Goal: Information Seeking & Learning: Find specific fact

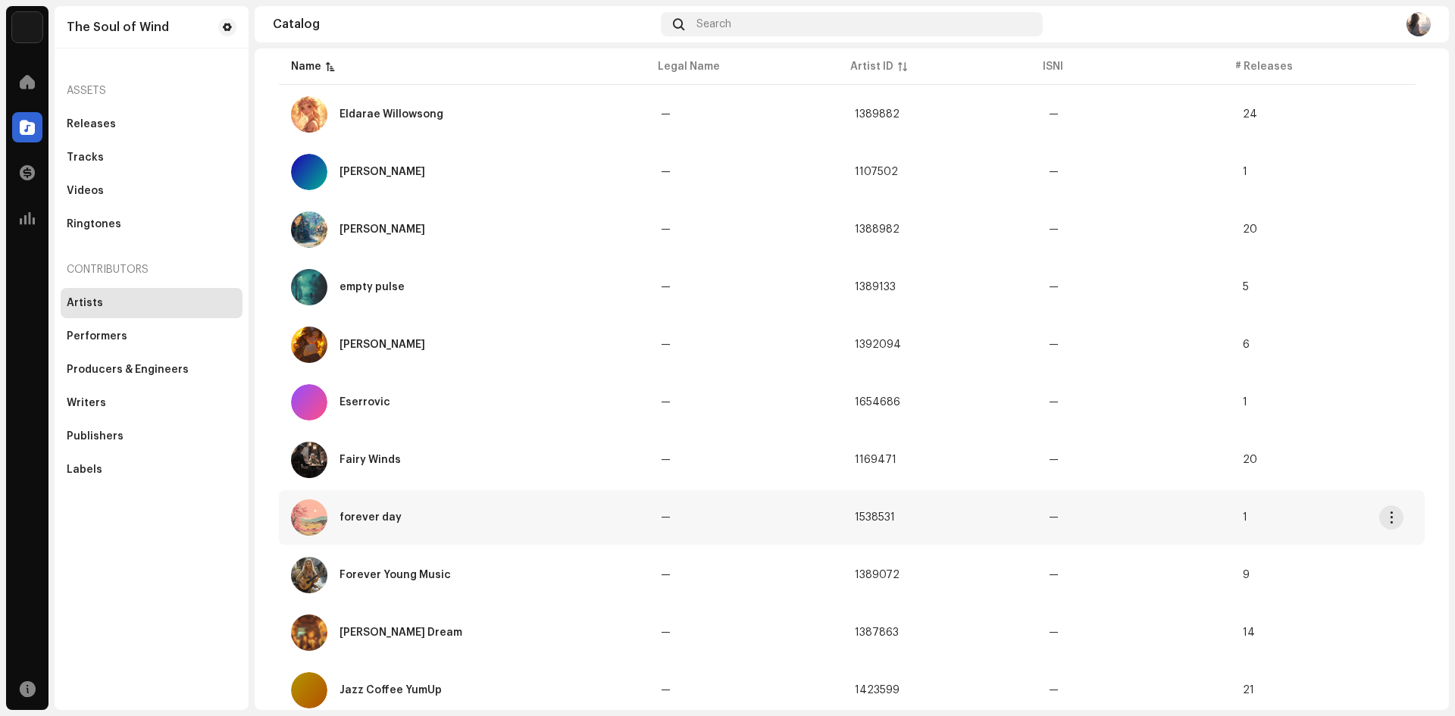
scroll to position [949, 0]
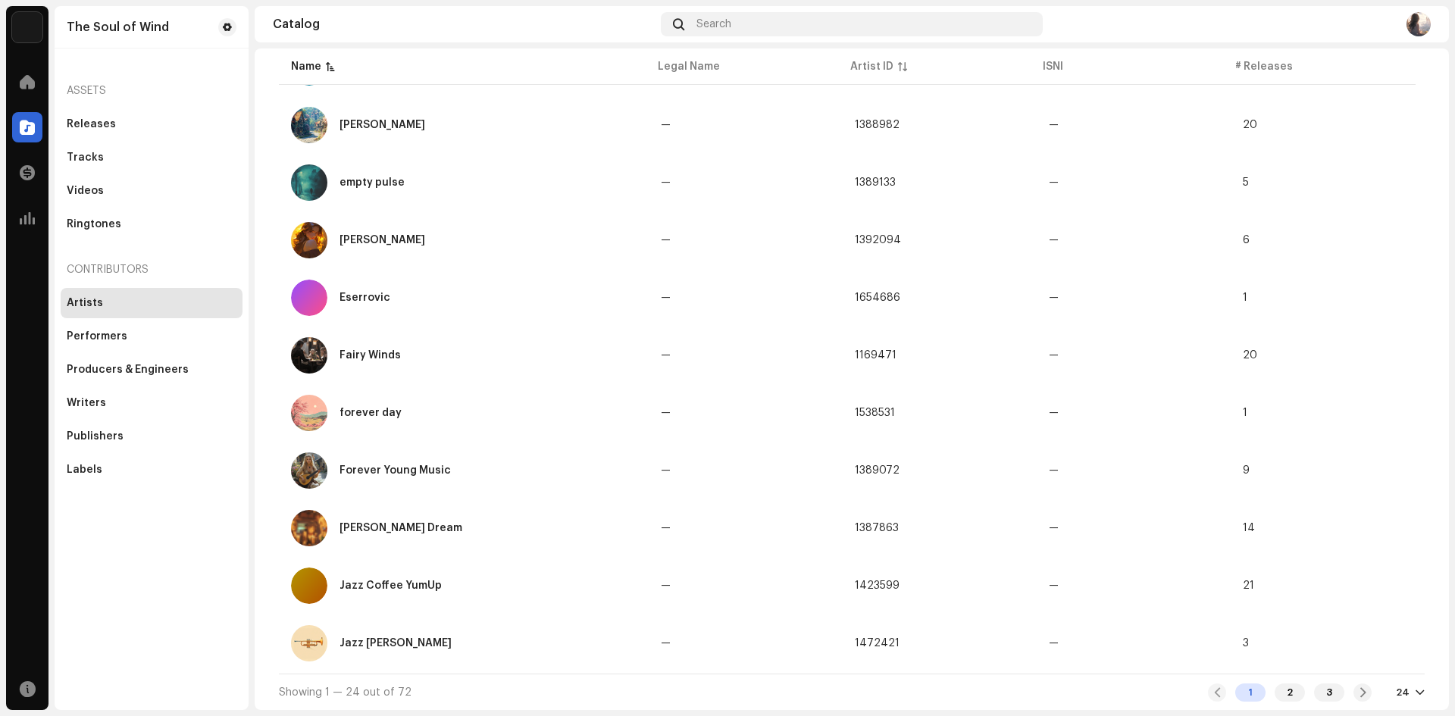
click at [1404, 695] on div "24" at bounding box center [1410, 693] width 29 height 12
click at [1354, 659] on div "72" at bounding box center [1378, 664] width 62 height 30
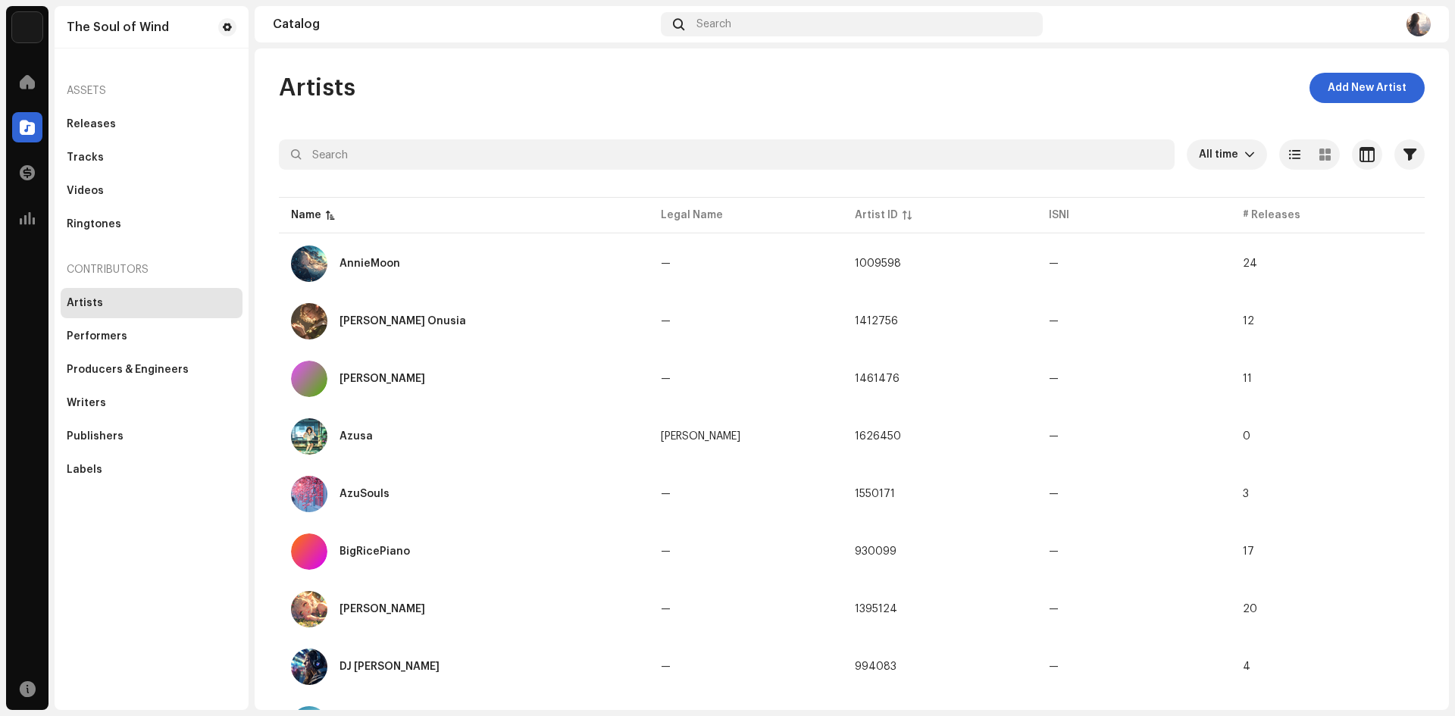
scroll to position [2361, 0]
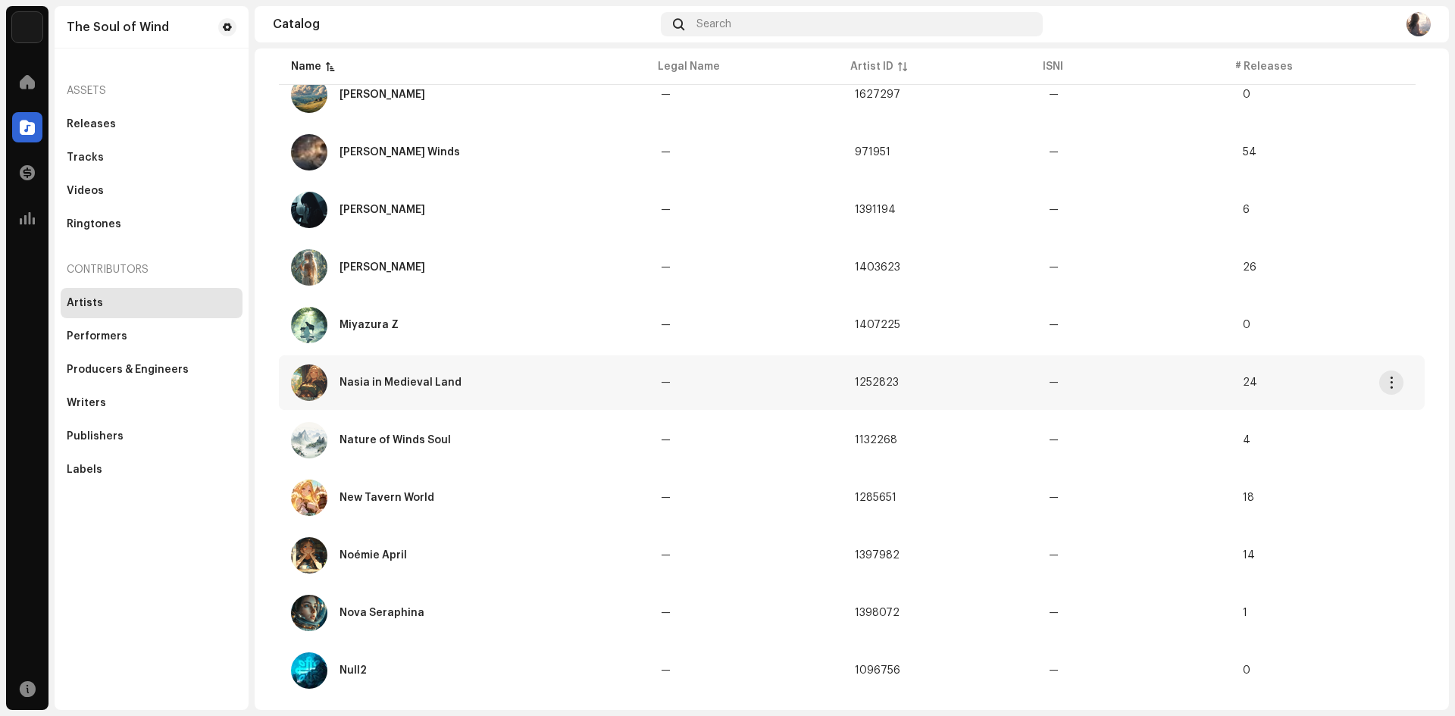
click at [451, 380] on div "Nasia in Medieval Land" at bounding box center [400, 382] width 122 height 11
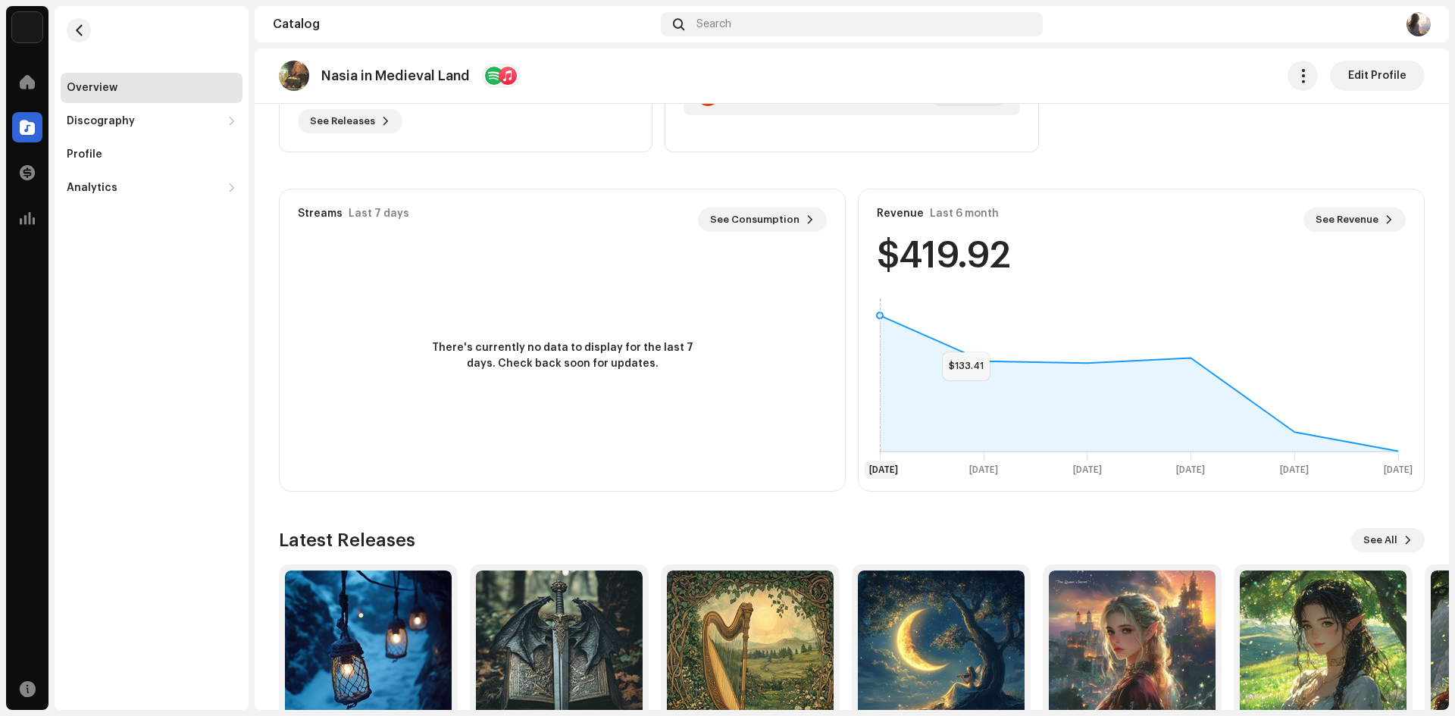
scroll to position [313, 0]
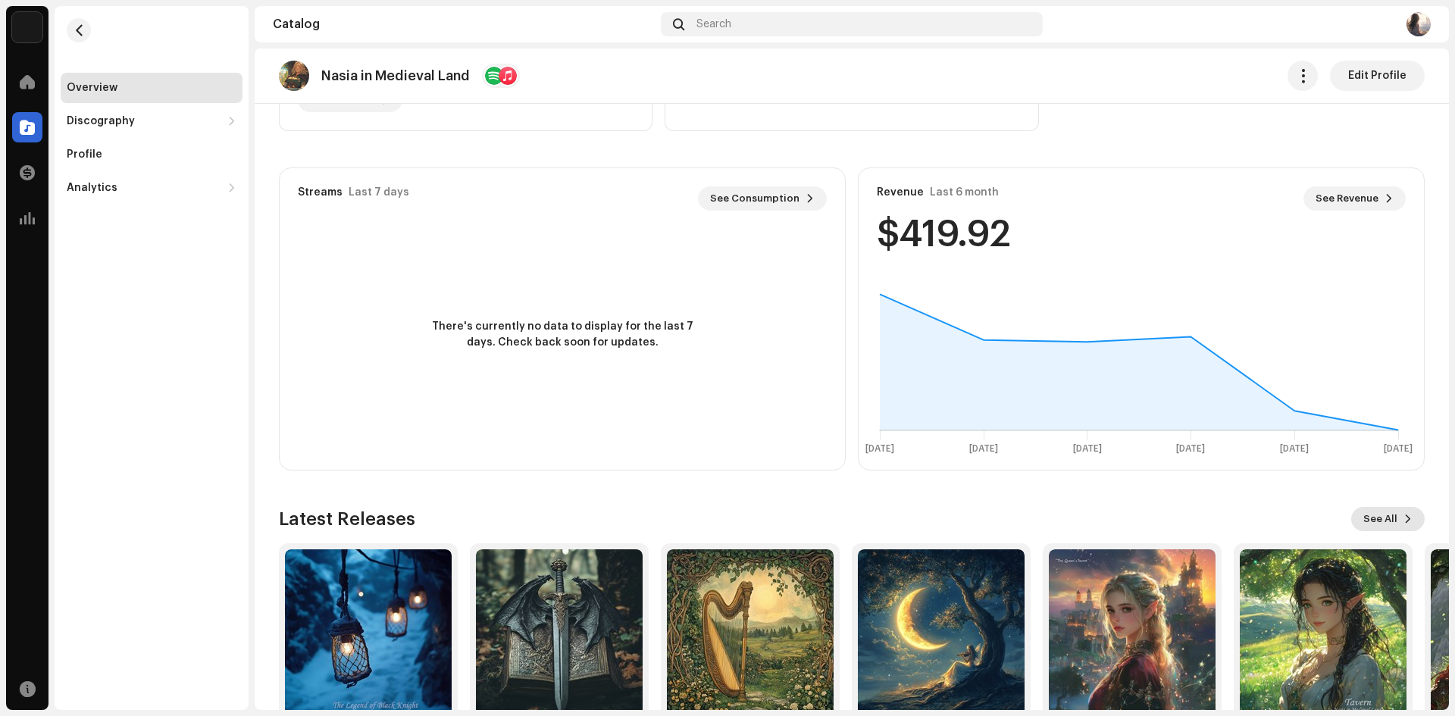
click at [1372, 518] on span "See All" at bounding box center [1380, 519] width 34 height 30
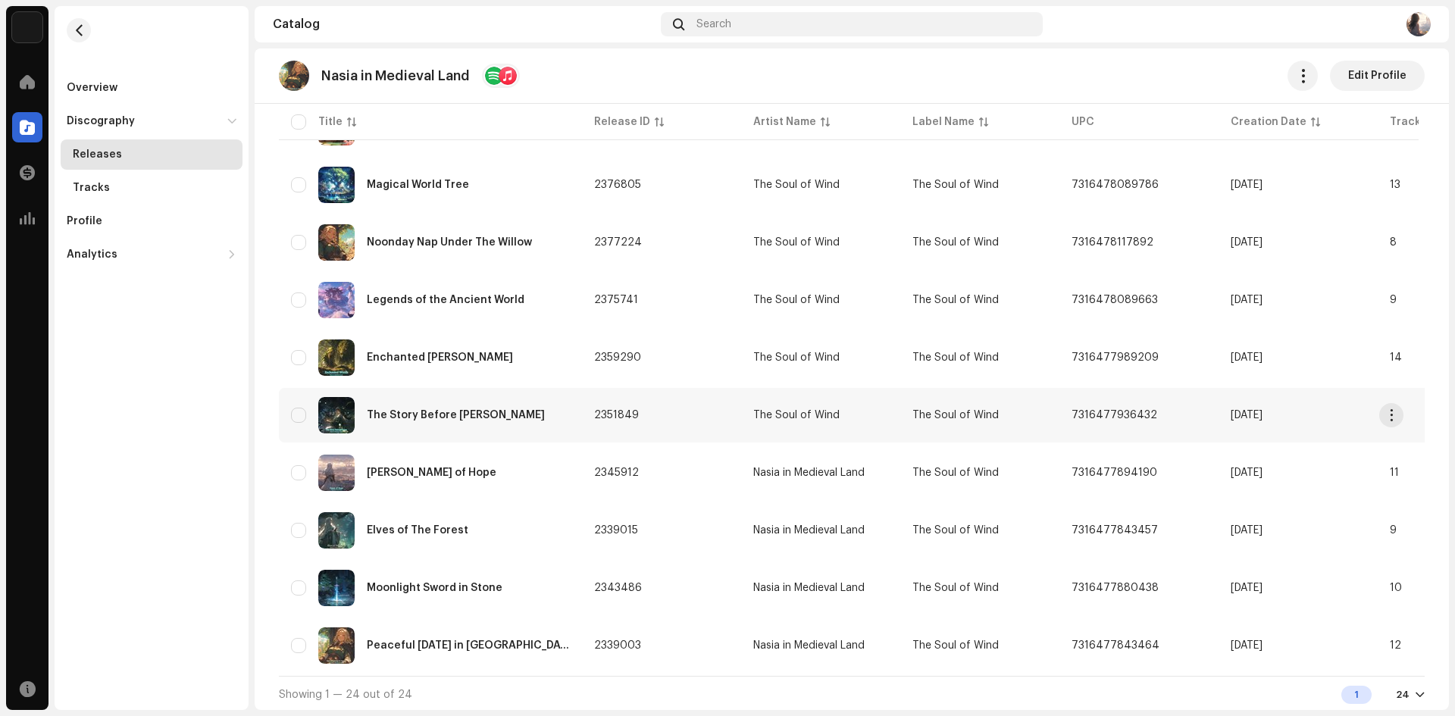
scroll to position [1010, 0]
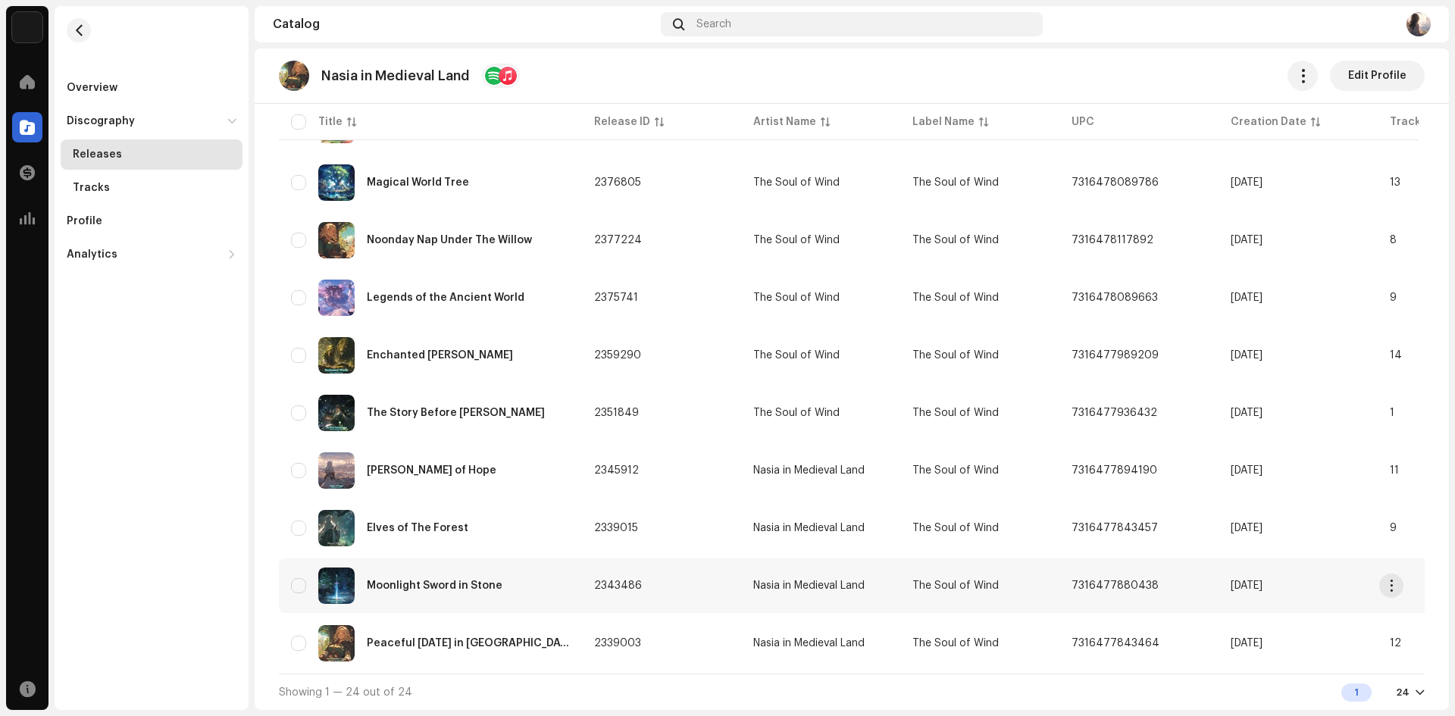
click at [435, 570] on div "Moonlight Sword in Stone" at bounding box center [430, 586] width 279 height 36
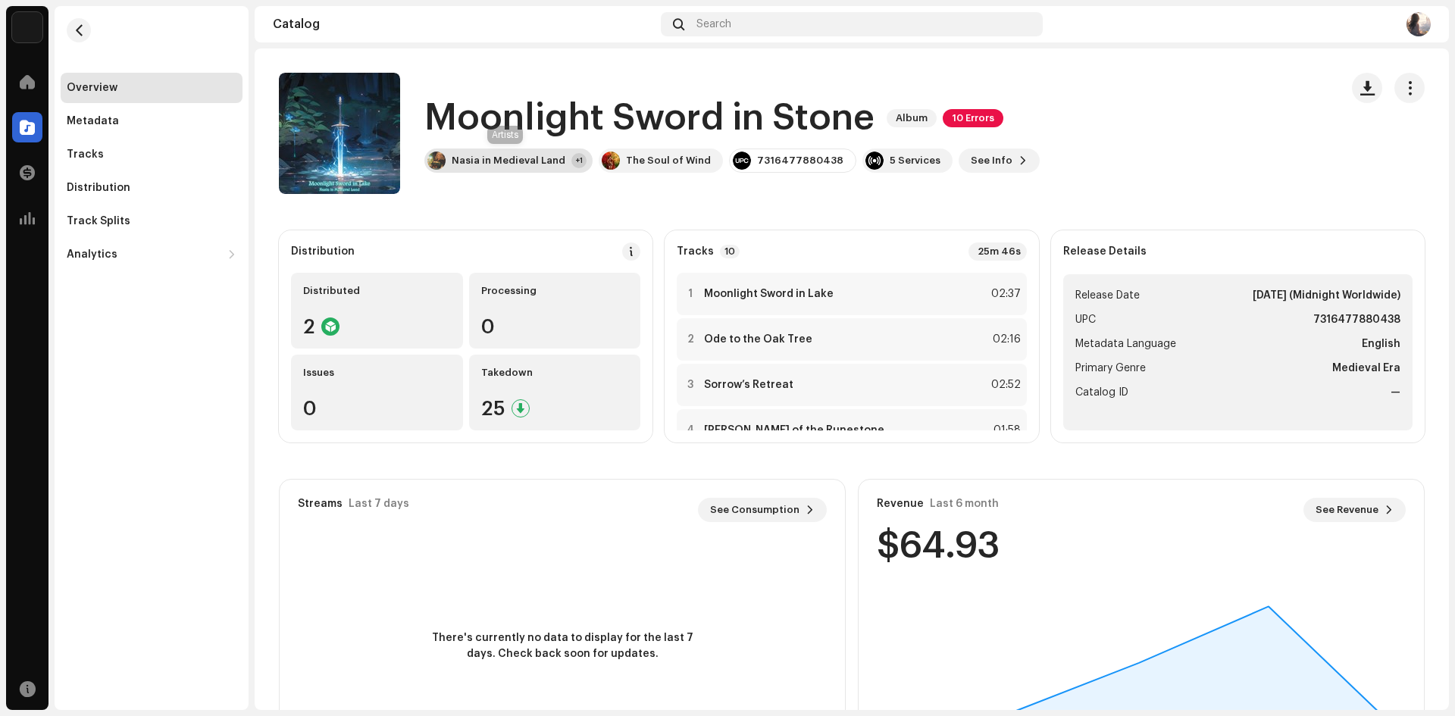
click at [543, 169] on div "Nasia in Medieval Land +1" at bounding box center [508, 161] width 168 height 24
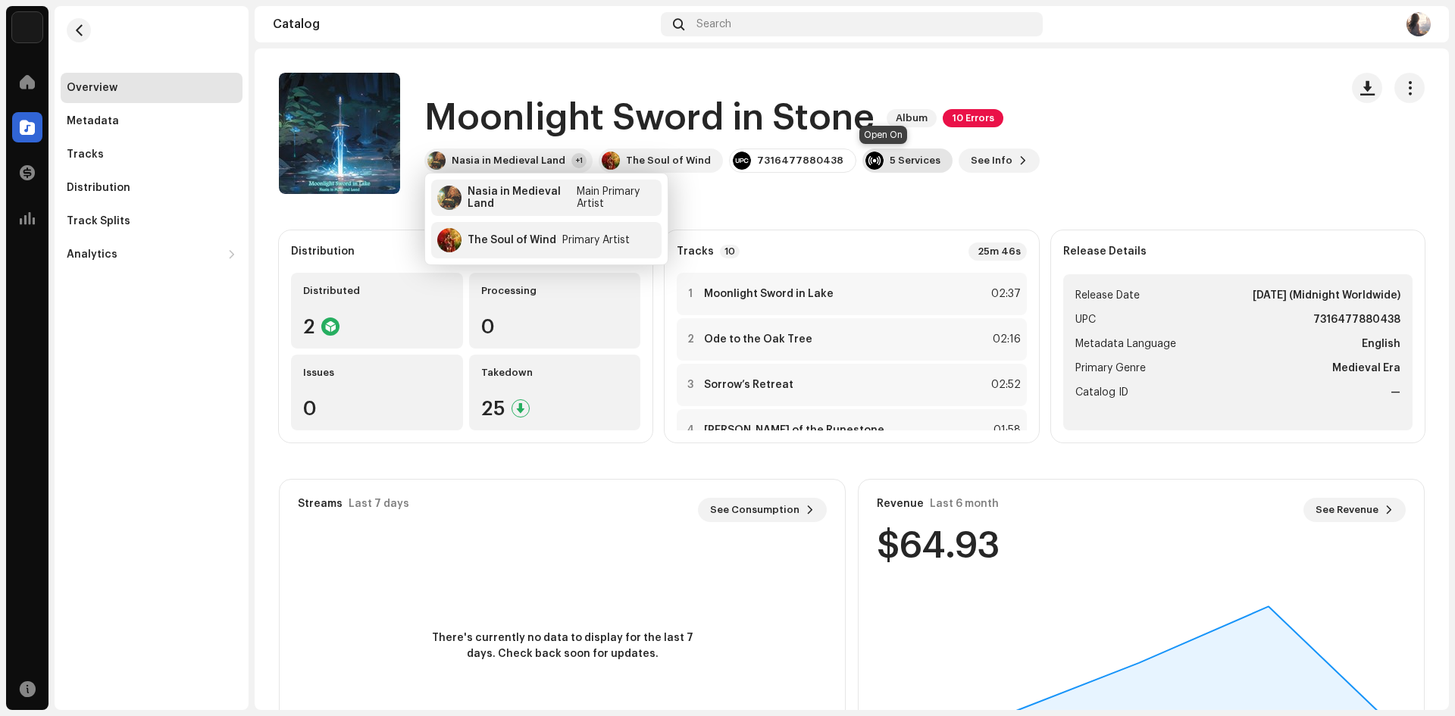
click at [890, 158] on div "5 Services" at bounding box center [915, 161] width 51 height 12
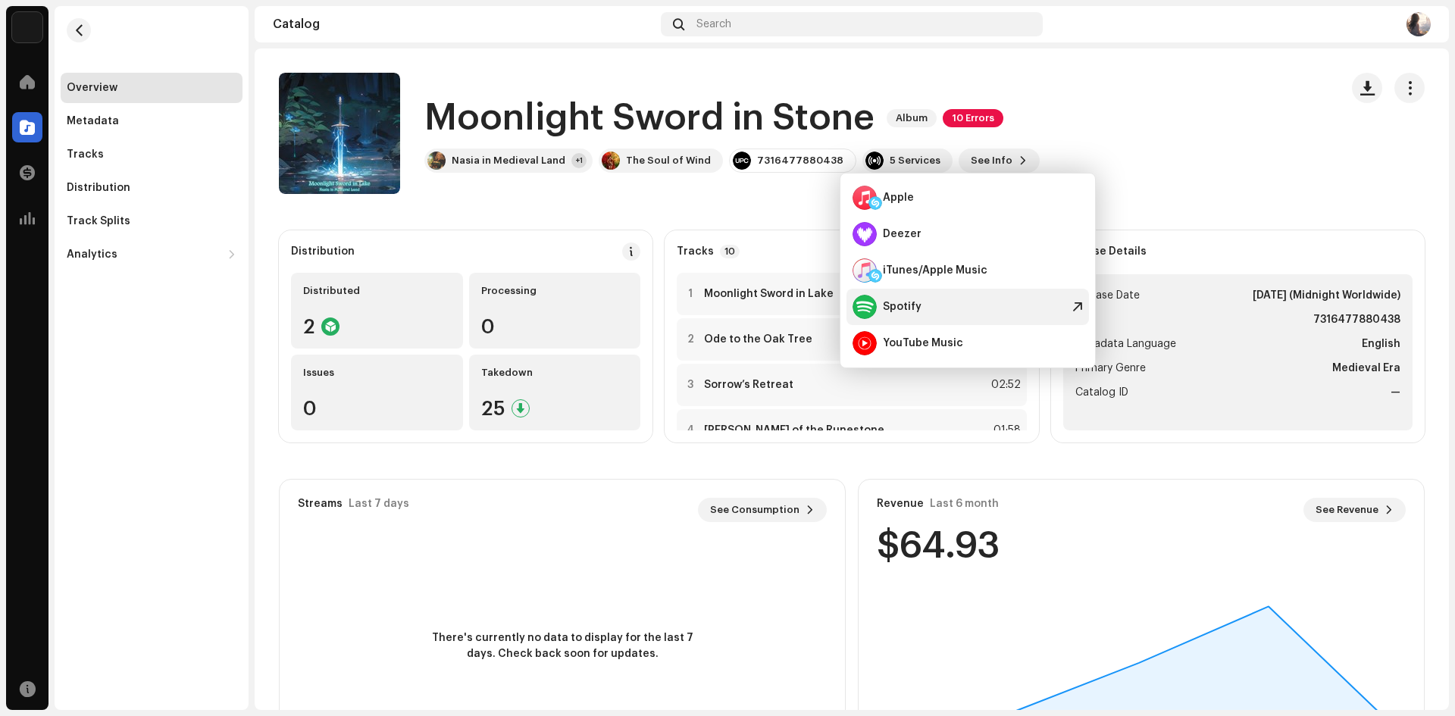
click at [911, 292] on div "Spotify" at bounding box center [967, 307] width 242 height 36
click at [661, 116] on h1 "Moonlight Sword in Stone" at bounding box center [649, 118] width 450 height 48
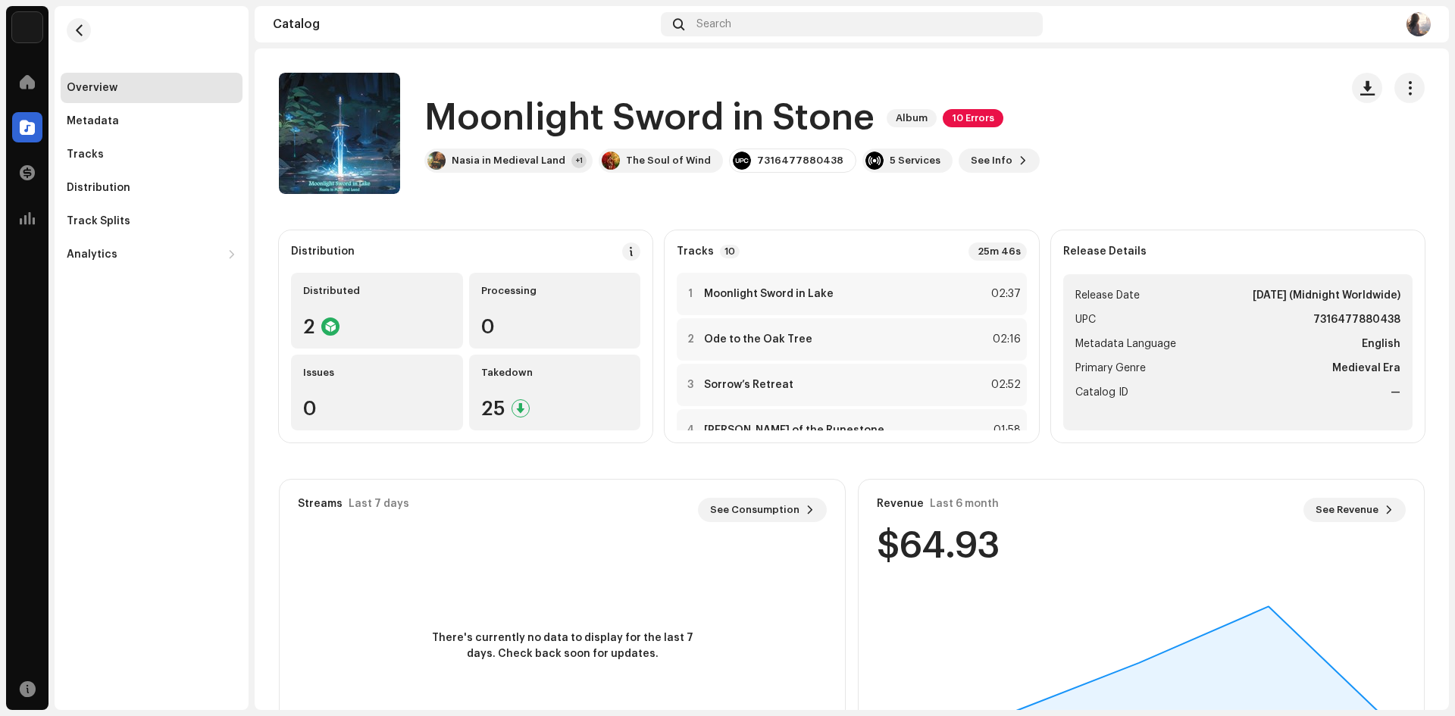
click at [661, 116] on h1 "Moonlight Sword in Stone" at bounding box center [649, 118] width 450 height 48
copy div "Moonlight Sword in Stone Album 10 Errors"
click at [784, 161] on div "7316477880438" at bounding box center [800, 161] width 86 height 12
copy div "7316477880438"
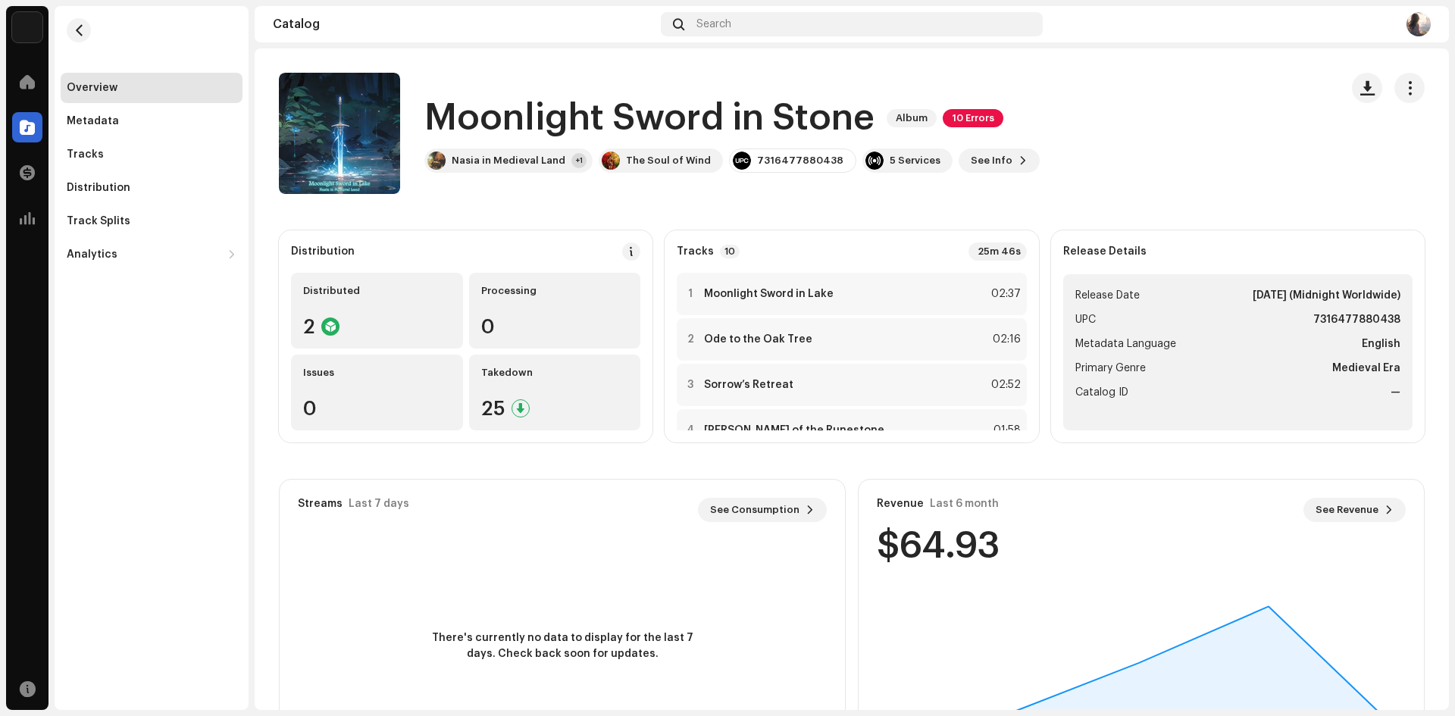
click at [612, 124] on h1 "Moonlight Sword in Stone" at bounding box center [649, 118] width 450 height 48
copy div "Moonlight Sword in Stone Album 10 Errors"
click at [540, 165] on div "Nasia in Medieval Land" at bounding box center [509, 161] width 114 height 12
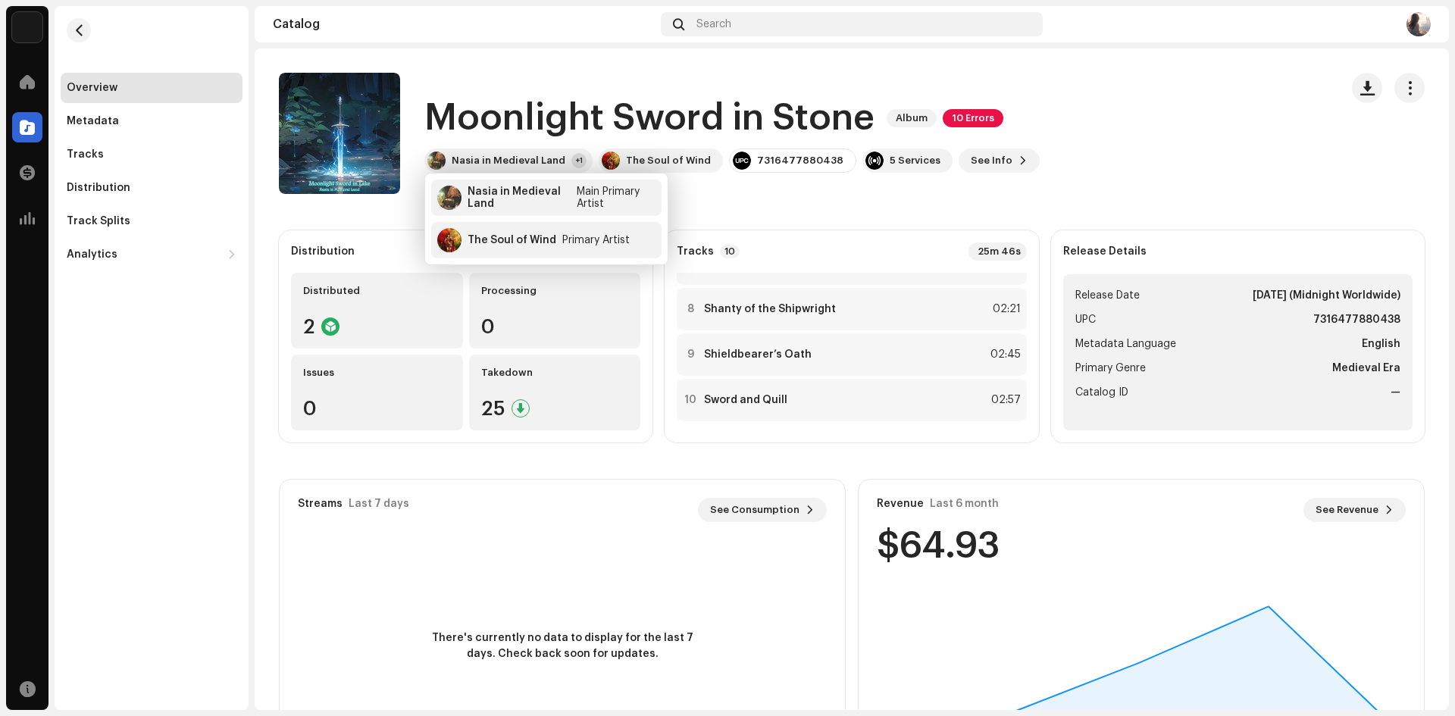
scroll to position [306, 0]
click at [265, 503] on div "Distribution Distributed 2 Processing 0 Issues 0 Takedown 25 Tracks 10 25m 46s …" at bounding box center [852, 506] width 1194 height 552
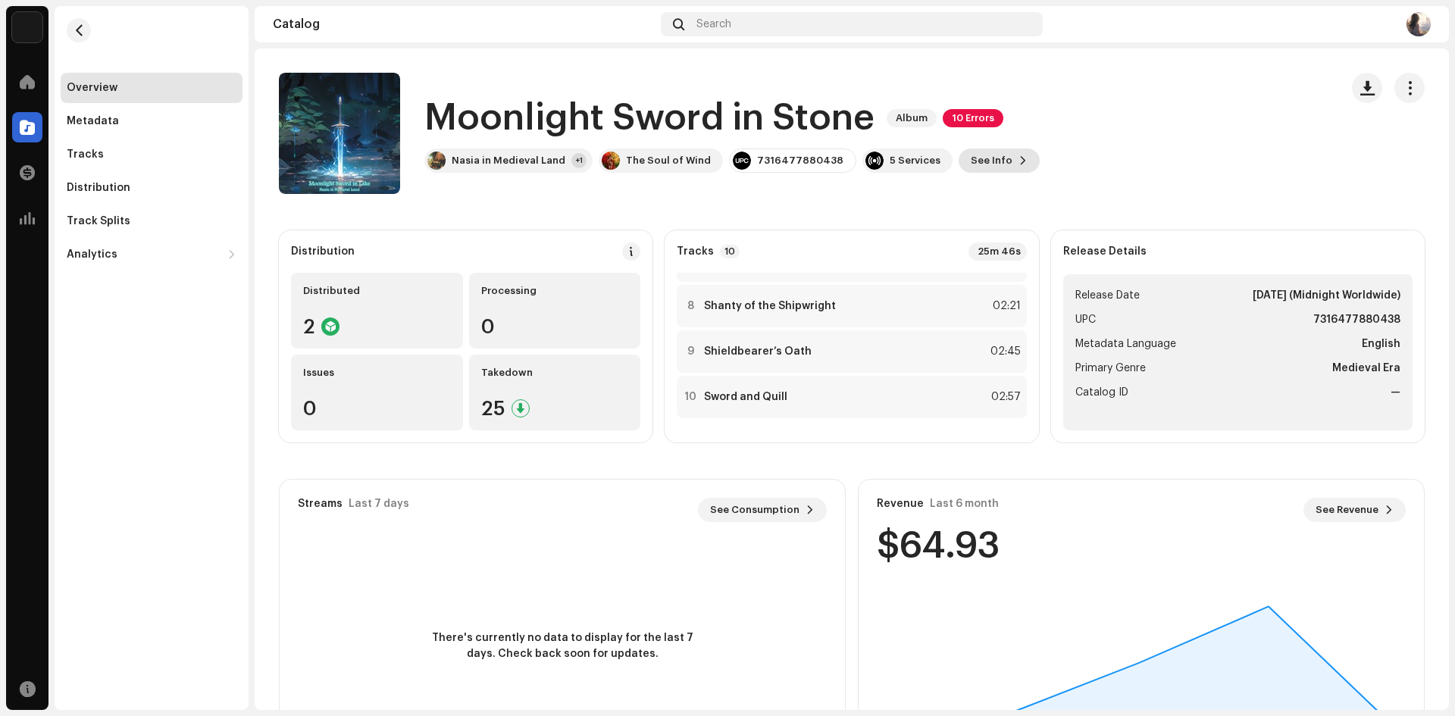
click at [971, 164] on span "See Info" at bounding box center [992, 160] width 42 height 30
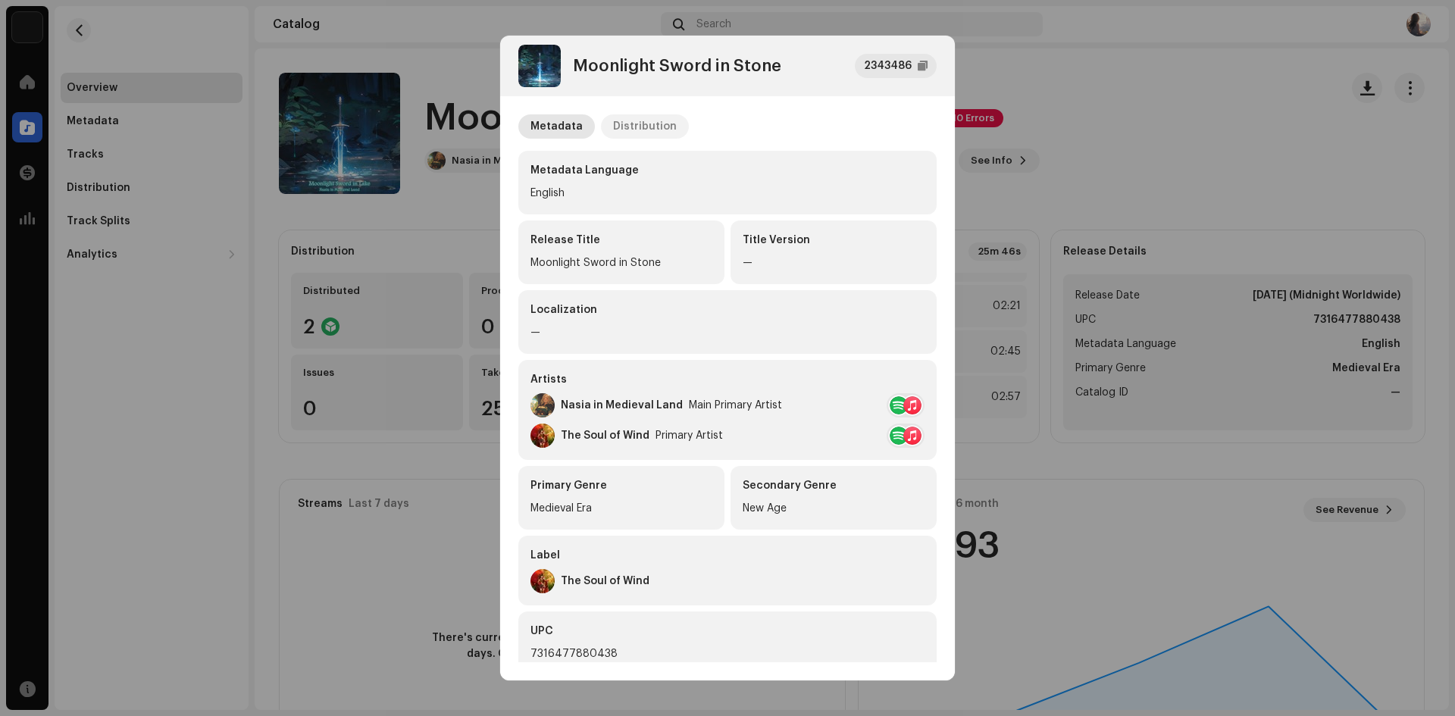
click at [628, 123] on div "Distribution" at bounding box center [645, 126] width 64 height 24
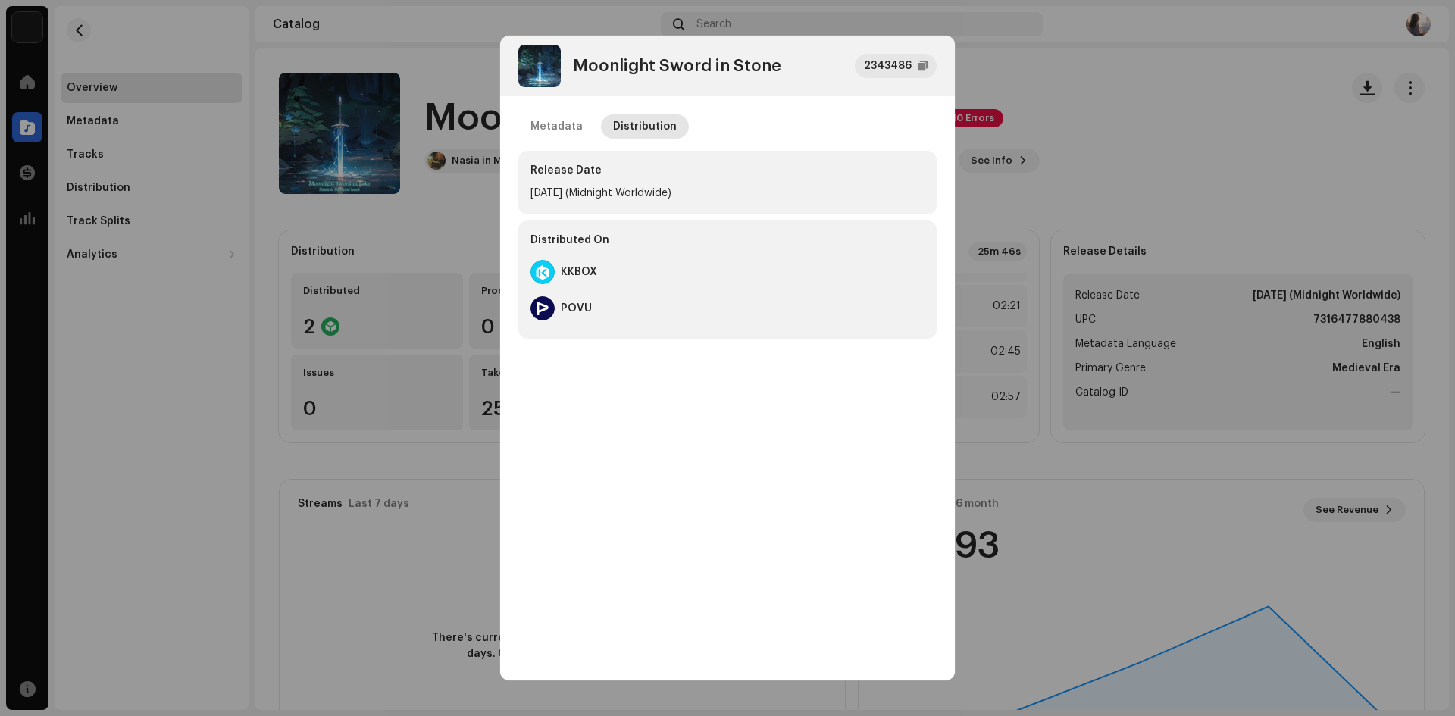
click at [1034, 62] on div "Moonlight Sword in Stone 2343486 Metadata Distribution Release Date [DATE] (Mid…" at bounding box center [727, 358] width 1455 height 716
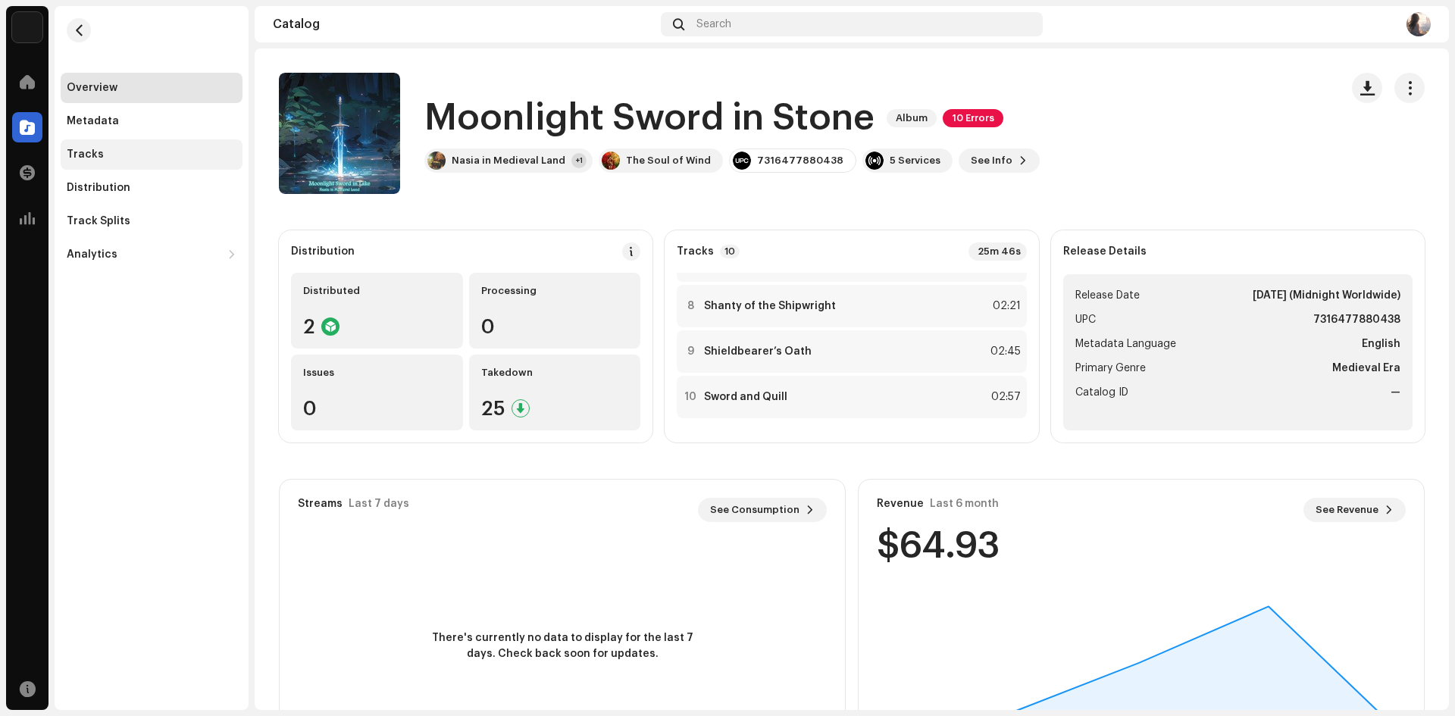
click at [97, 154] on div "Tracks" at bounding box center [85, 155] width 37 height 12
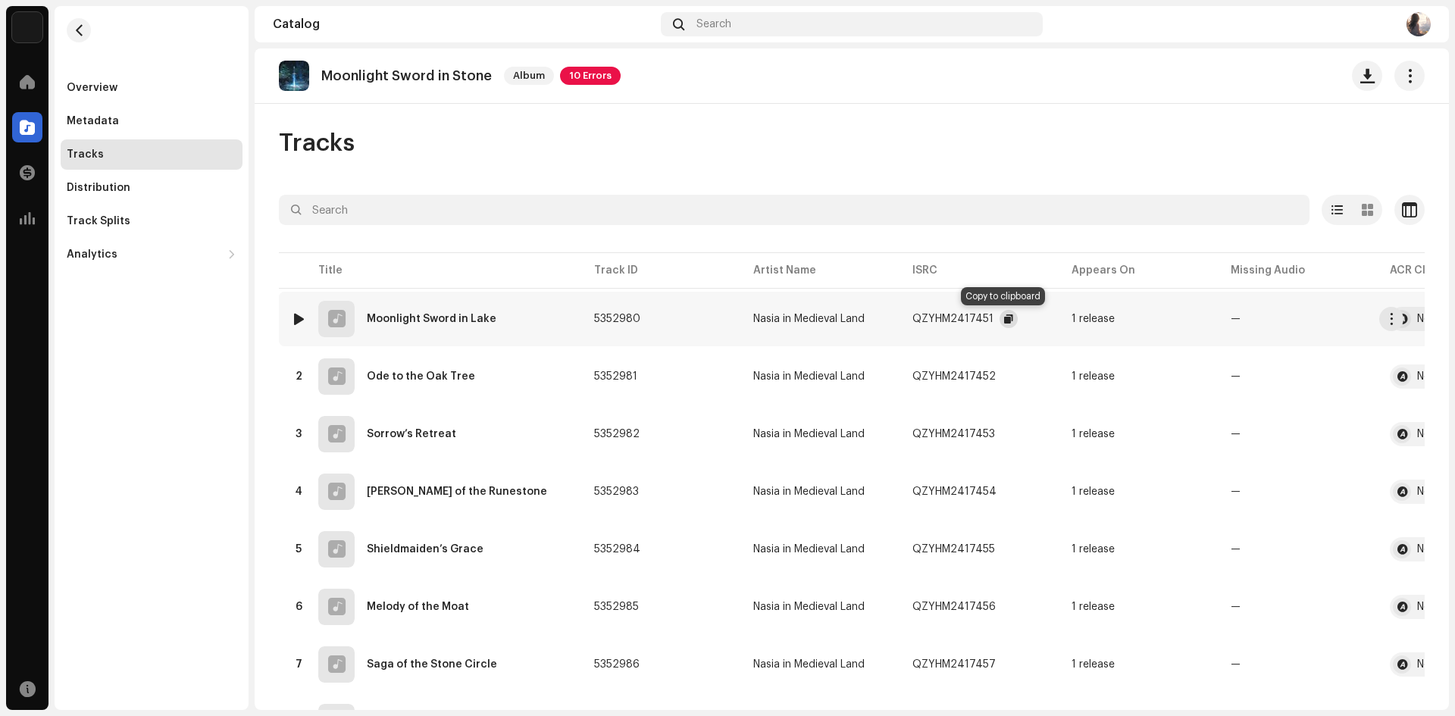
click at [1004, 319] on span "button" at bounding box center [1008, 319] width 9 height 12
drag, startPoint x: 260, startPoint y: 374, endPoint x: 211, endPoint y: 408, distance: 59.3
click at [211, 408] on div "The Soul of Wind Home Catalog Transactions Analytics Resources Overview Metadat…" at bounding box center [727, 358] width 1455 height 716
click at [1006, 375] on span "button" at bounding box center [1010, 377] width 9 height 12
copy div "Consumption Engagement Revenue Geo Catalog Search Moonlight Sword in Stone Albu…"
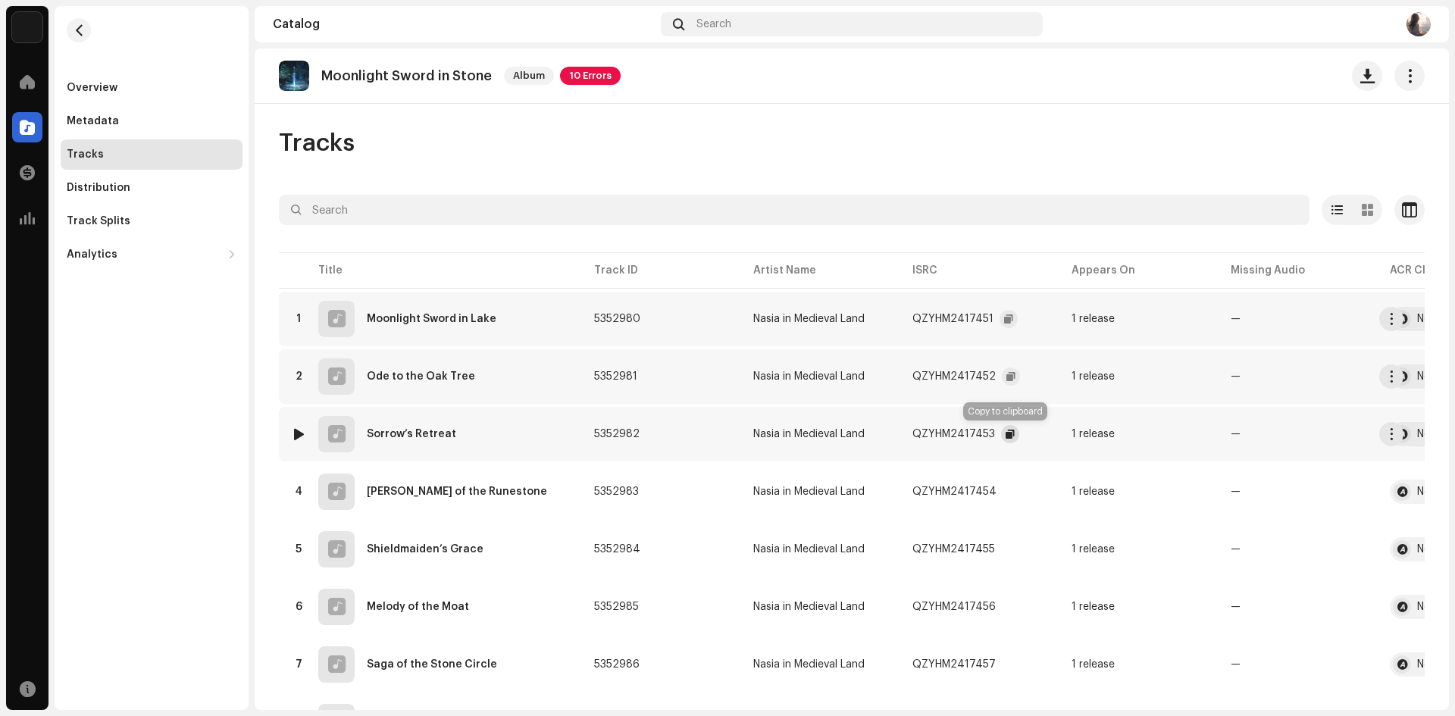
click at [1012, 432] on button "button" at bounding box center [1010, 434] width 18 height 18
click at [1007, 488] on span "button" at bounding box center [1011, 492] width 9 height 12
copy div "Consumption Engagement Revenue Geo Catalog Search Moonlight Sword in Stone Albu…"
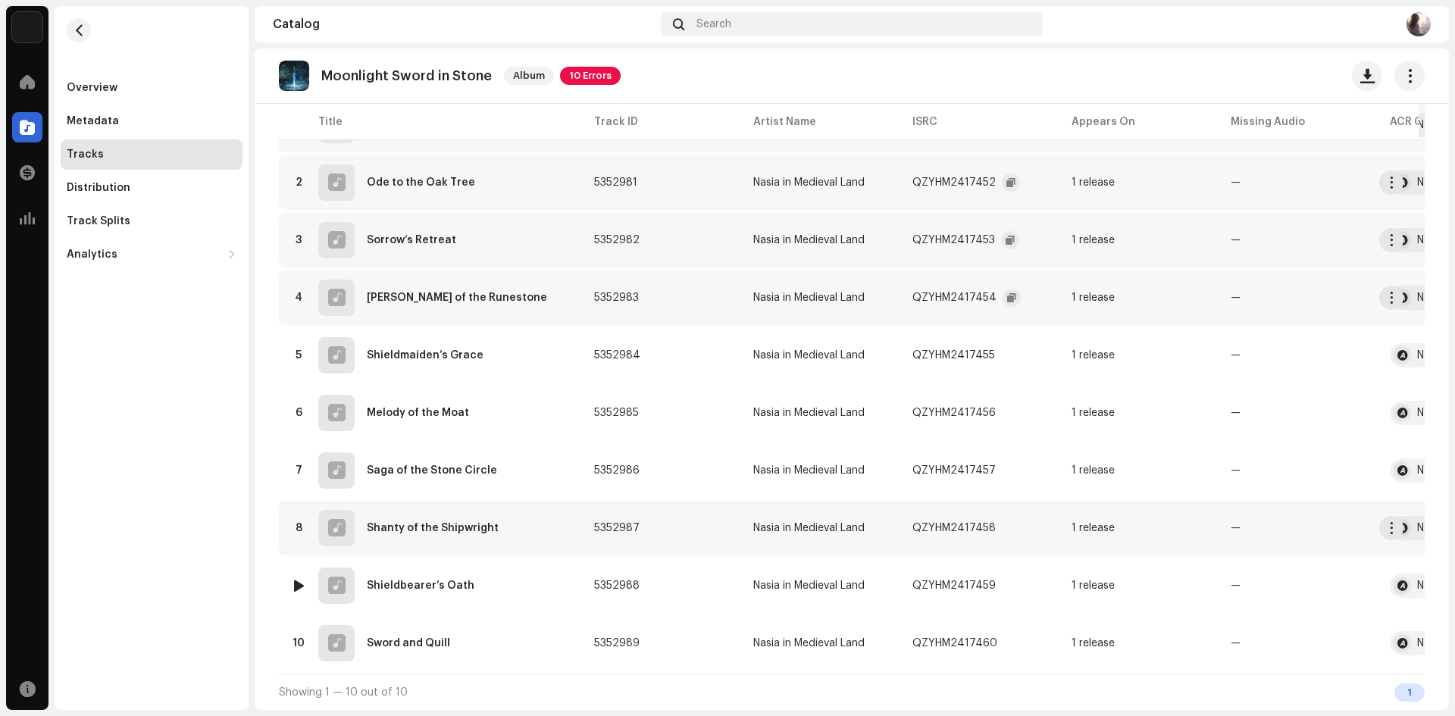
scroll to position [204, 0]
click at [1006, 349] on span "button" at bounding box center [1010, 355] width 9 height 12
copy div "Consumption Engagement Revenue Geo Catalog Search Moonlight Sword in Stone Albu…"
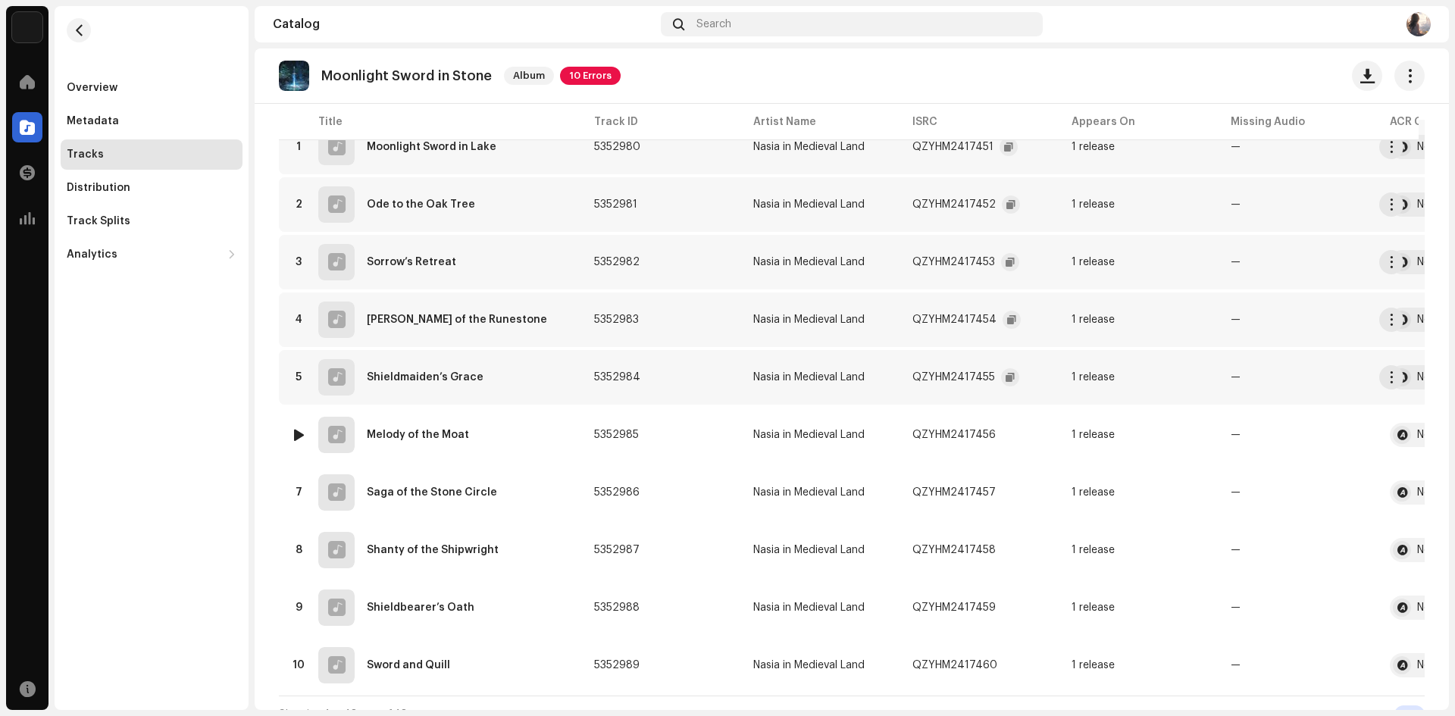
scroll to position [128, 0]
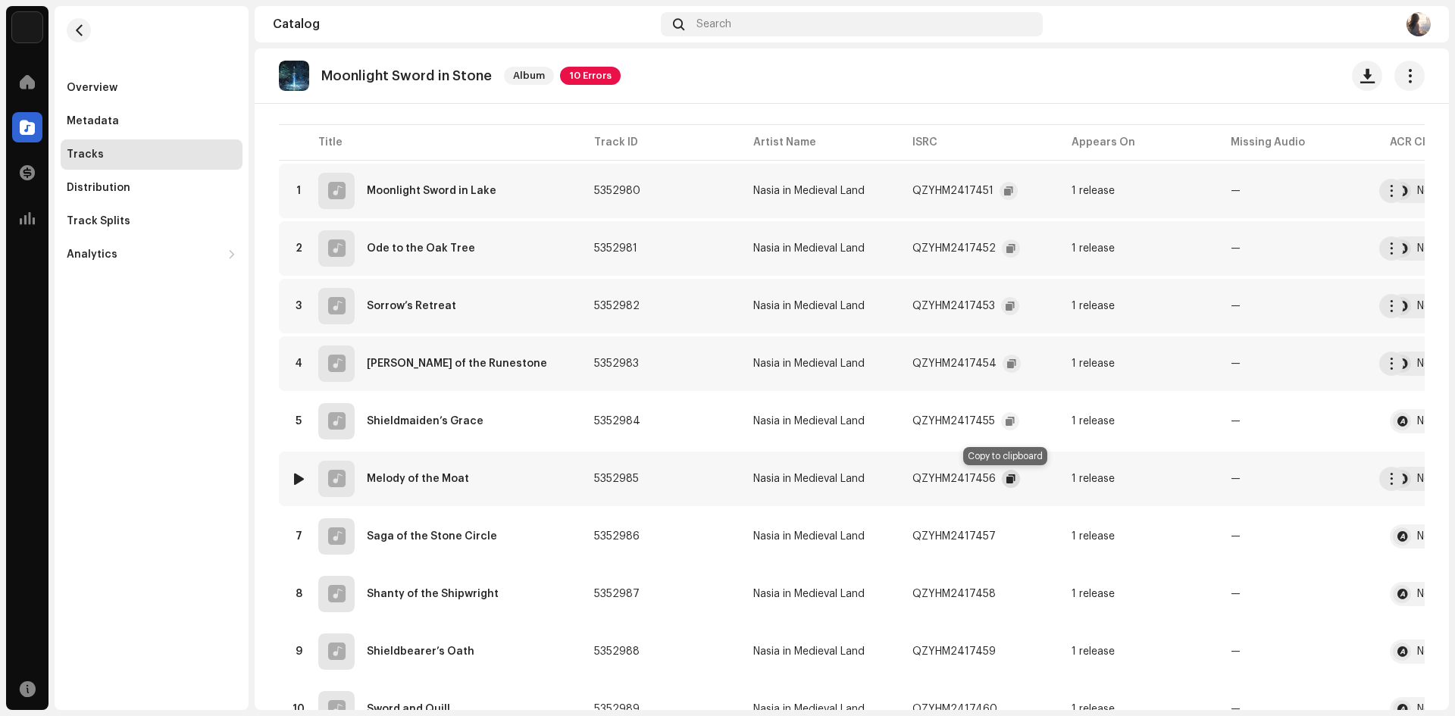
click at [1006, 480] on span "button" at bounding box center [1010, 479] width 9 height 12
copy div "Consumption Engagement Revenue Geo Catalog Search Moonlight Sword in Stone Albu…"
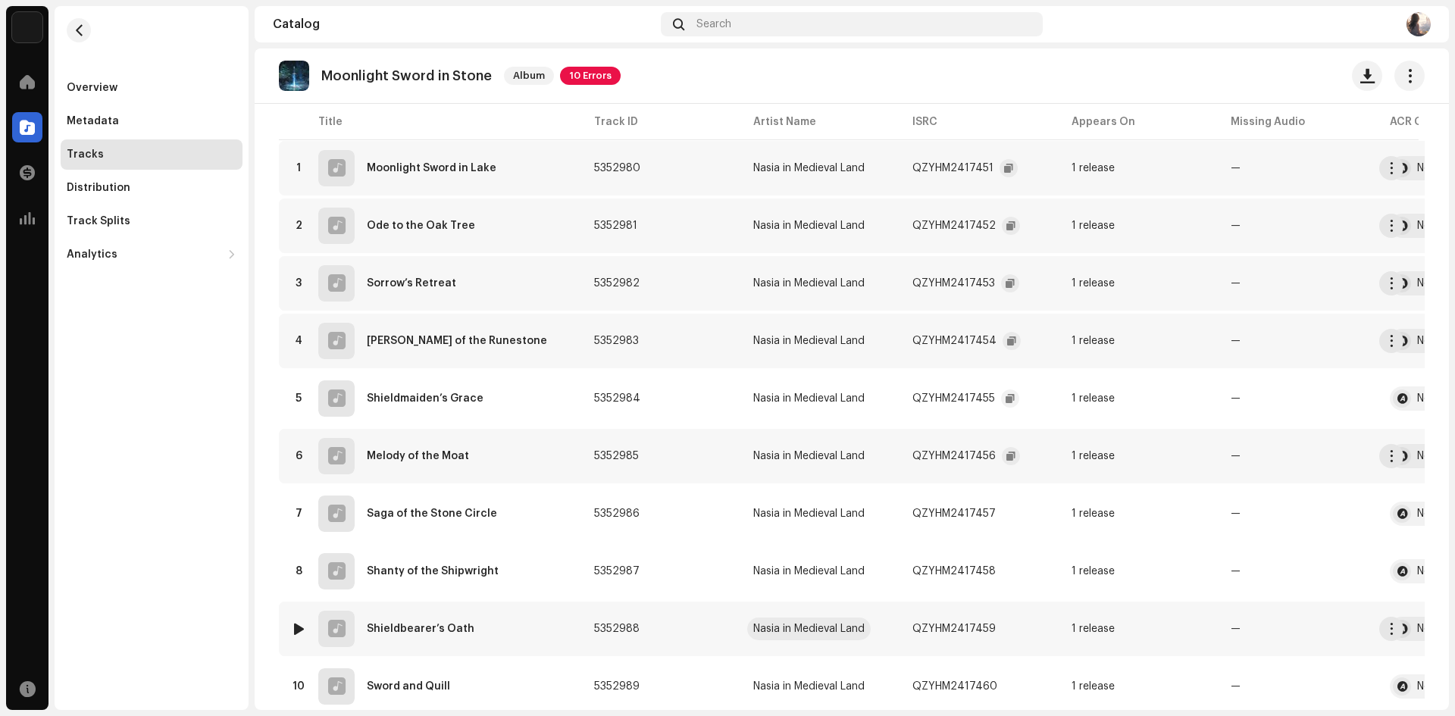
scroll to position [200, 0]
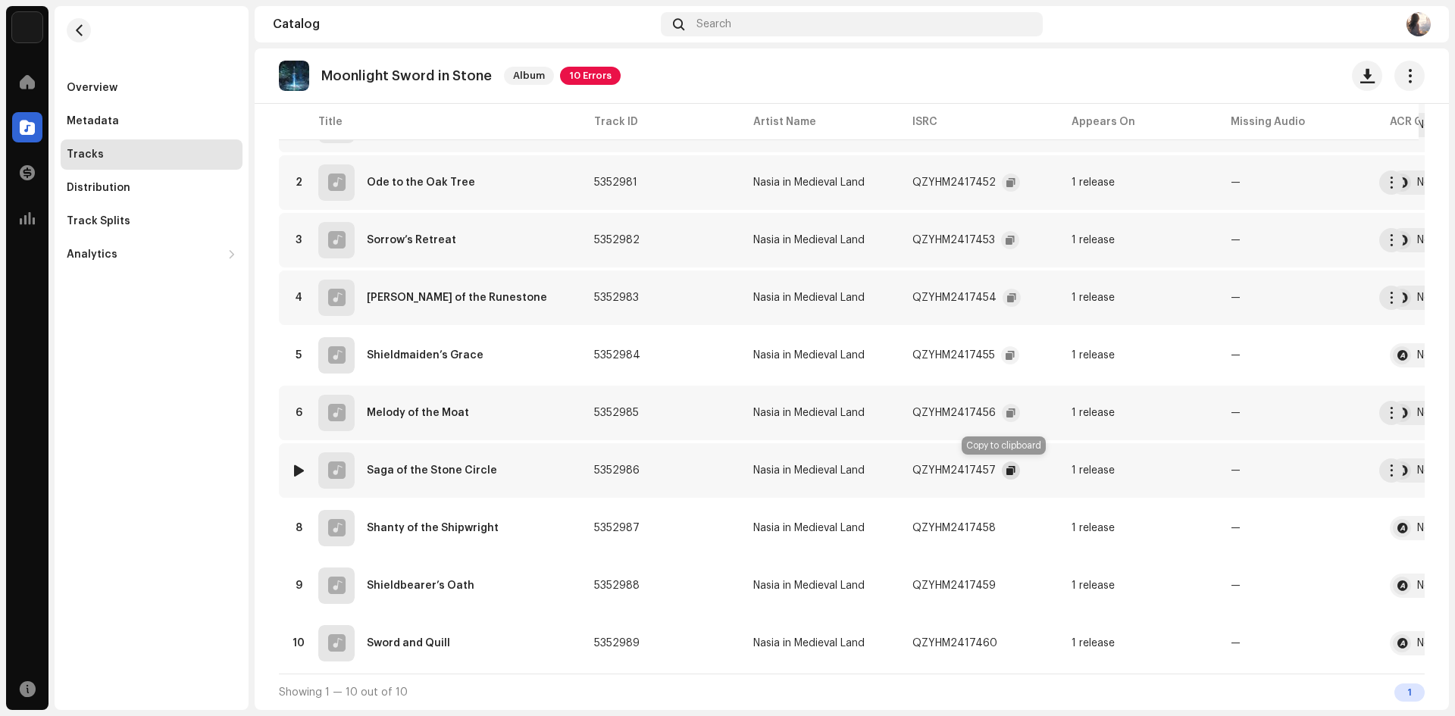
click at [1006, 468] on span "button" at bounding box center [1010, 471] width 9 height 12
copy div "Consumption Engagement Revenue Geo Catalog Search Moonlight Sword in Stone Albu…"
click at [1006, 525] on span "button" at bounding box center [1010, 528] width 9 height 12
copy div "Consumption Engagement Revenue Geo Catalog Search Moonlight Sword in Stone Albu…"
click at [1006, 585] on span "button" at bounding box center [1010, 586] width 9 height 12
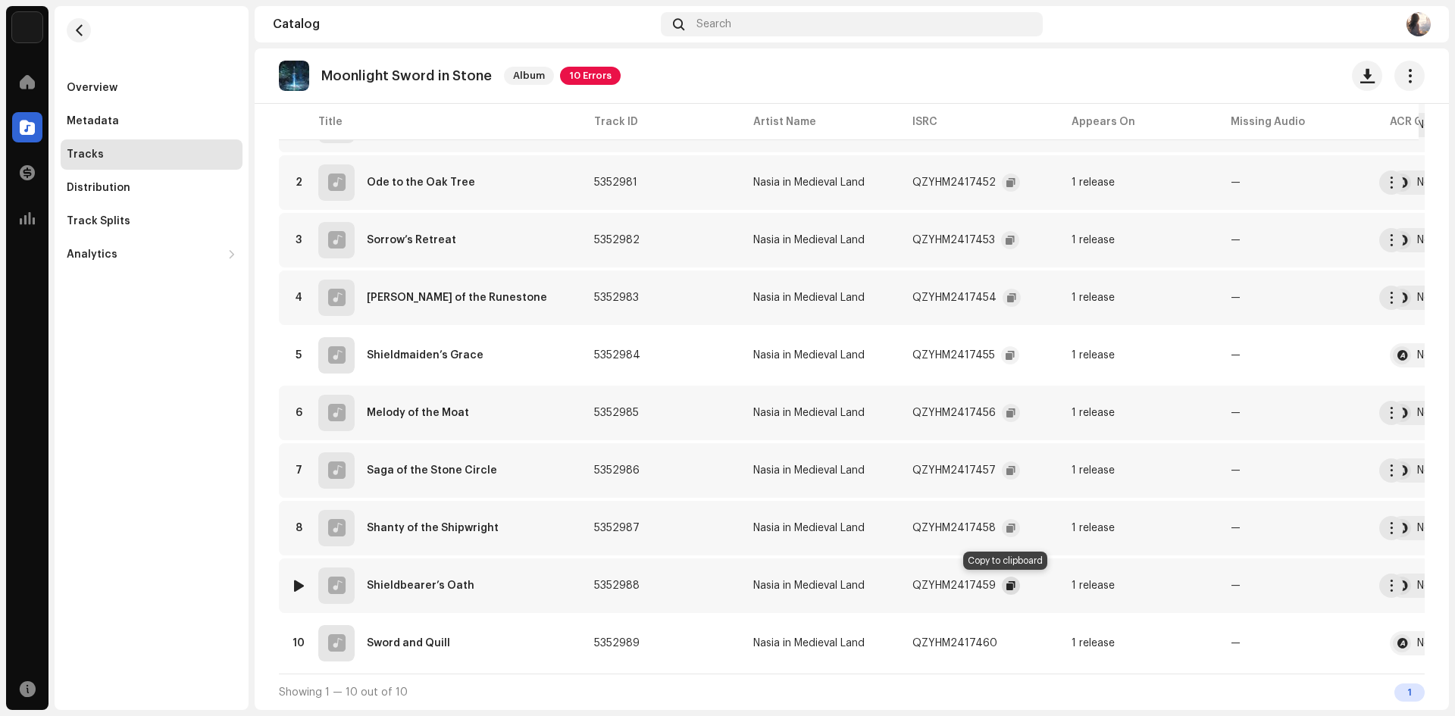
copy div "Consumption Engagement Revenue Geo Catalog Search Moonlight Sword in Stone Albu…"
click at [1008, 638] on span "button" at bounding box center [1012, 643] width 9 height 12
click at [135, 88] on div "Overview" at bounding box center [152, 88] width 170 height 12
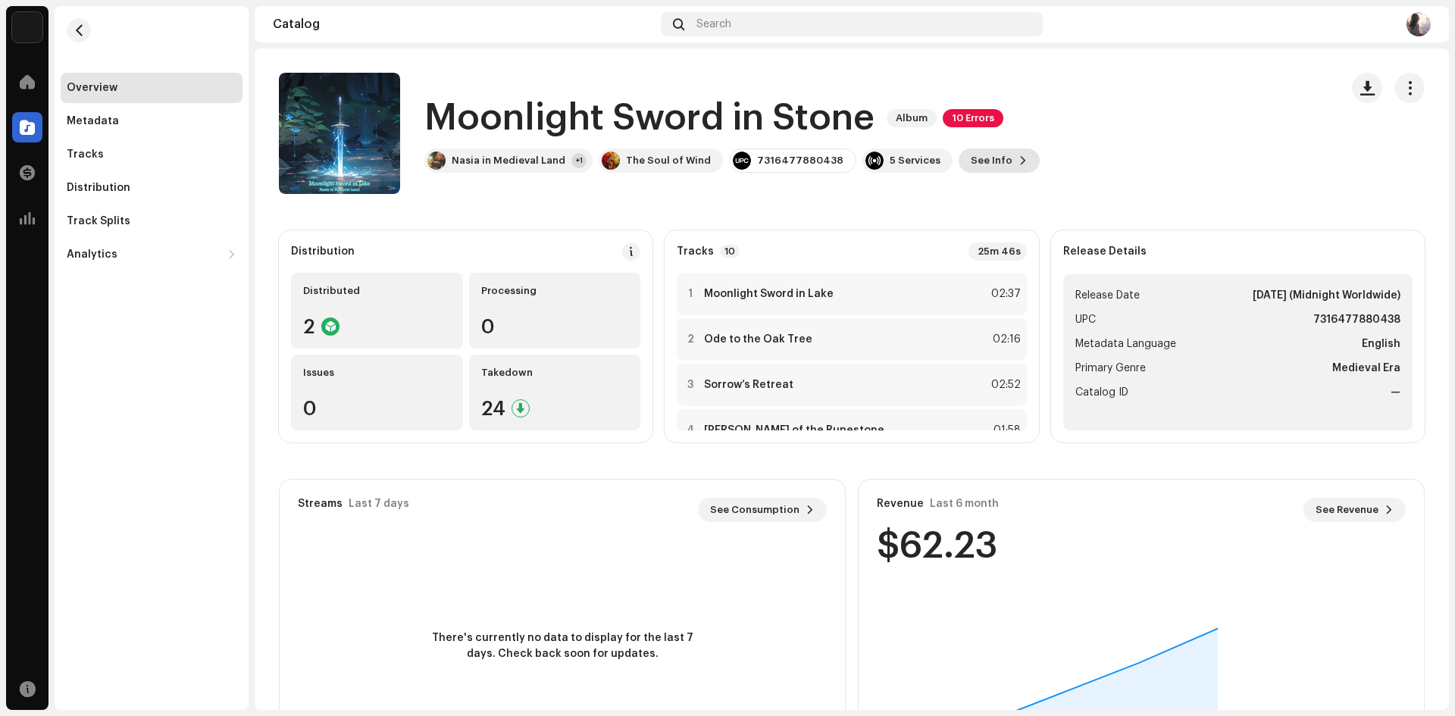
click at [971, 155] on span "See Info" at bounding box center [992, 160] width 42 height 30
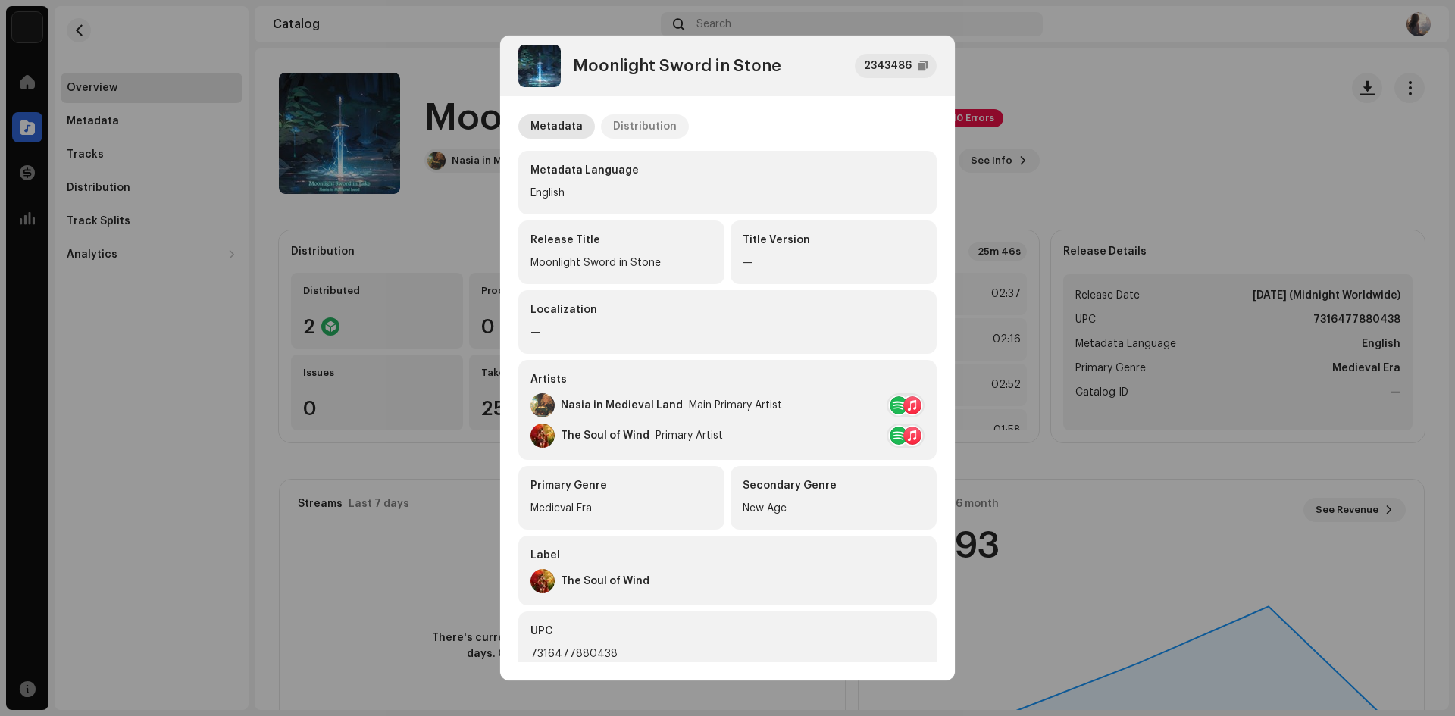
click at [632, 127] on div "Distribution" at bounding box center [645, 126] width 64 height 24
